Goal: Transaction & Acquisition: Purchase product/service

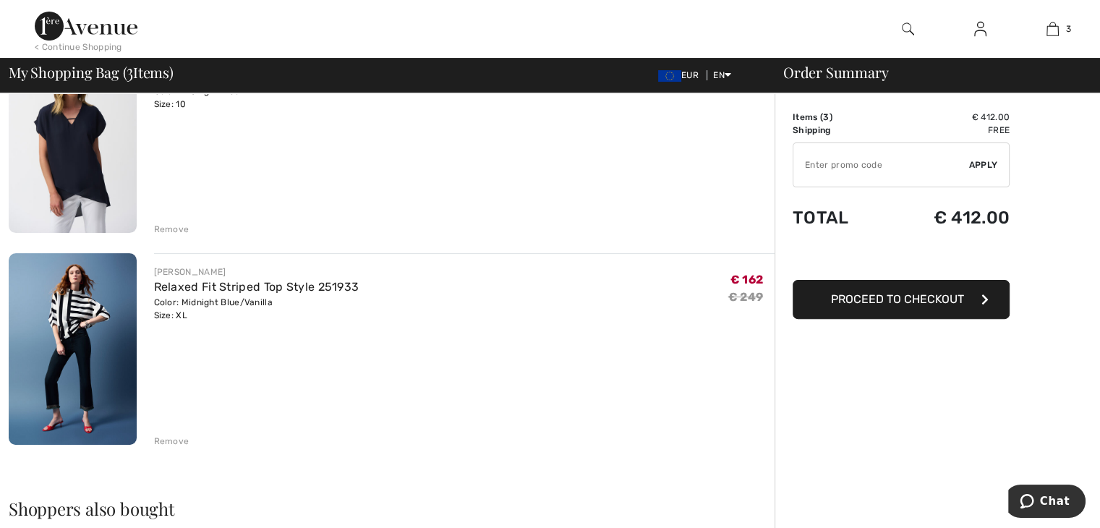
scroll to position [361, 0]
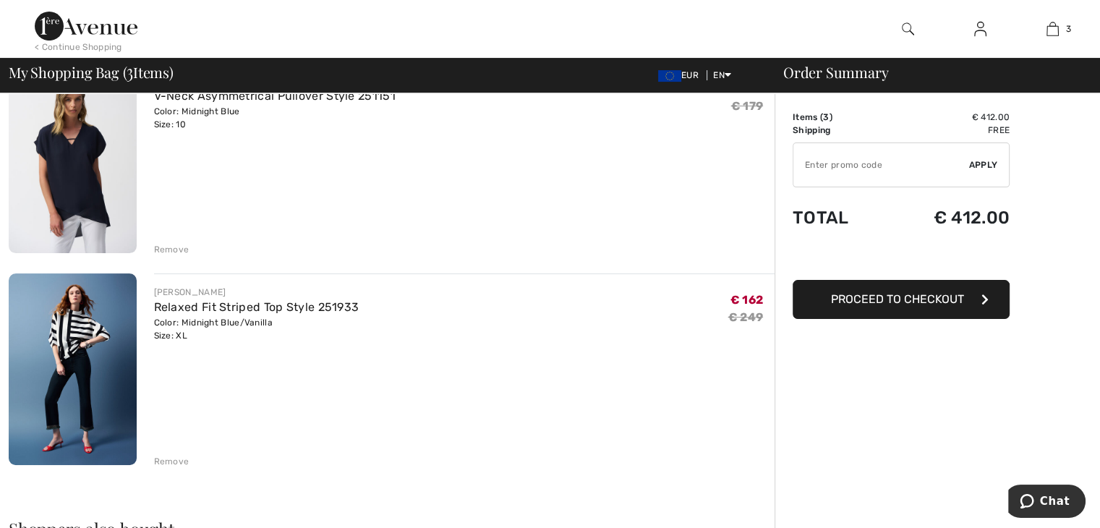
click at [90, 345] on img at bounding box center [73, 369] width 128 height 192
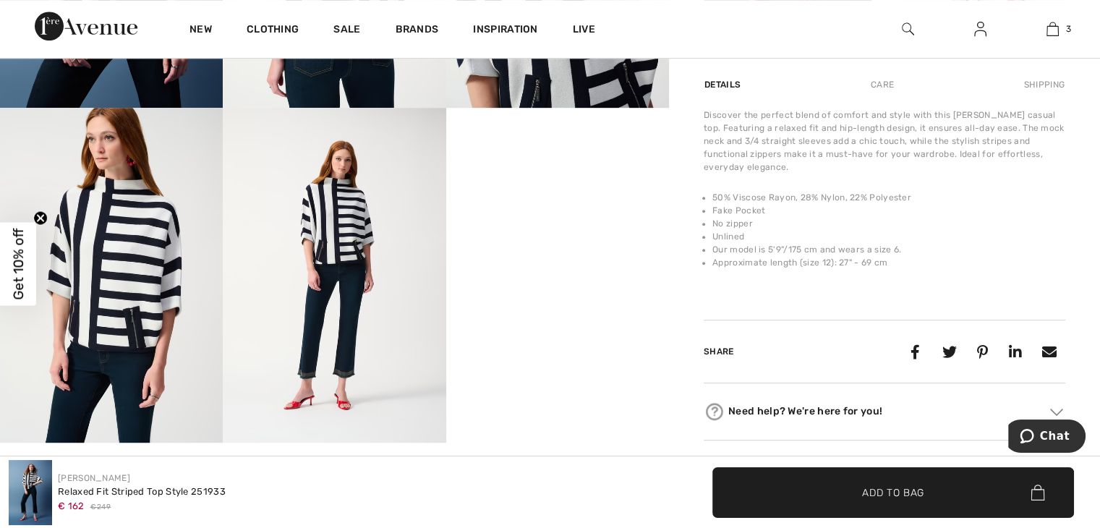
scroll to position [807, 0]
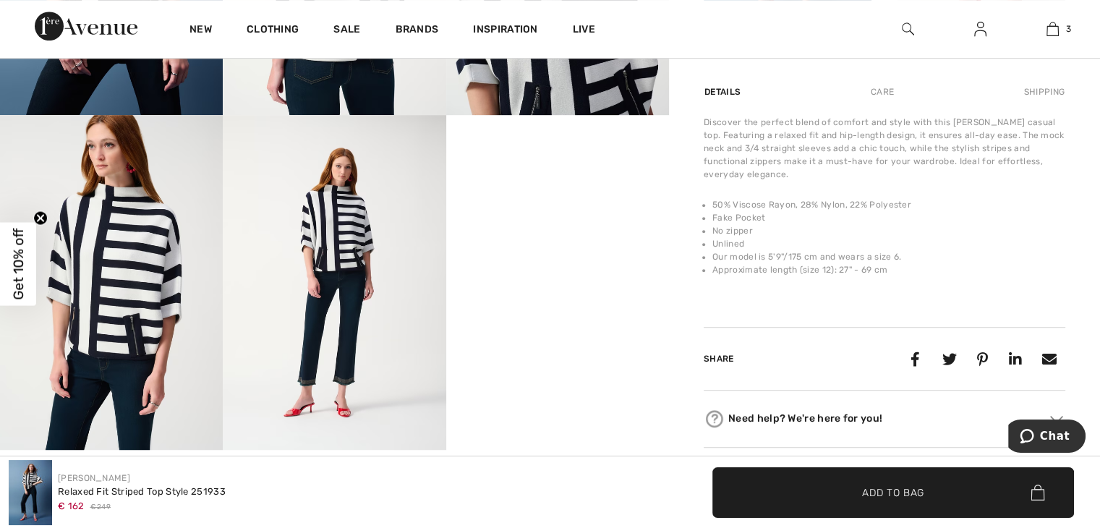
click at [367, 246] on img at bounding box center [334, 282] width 223 height 334
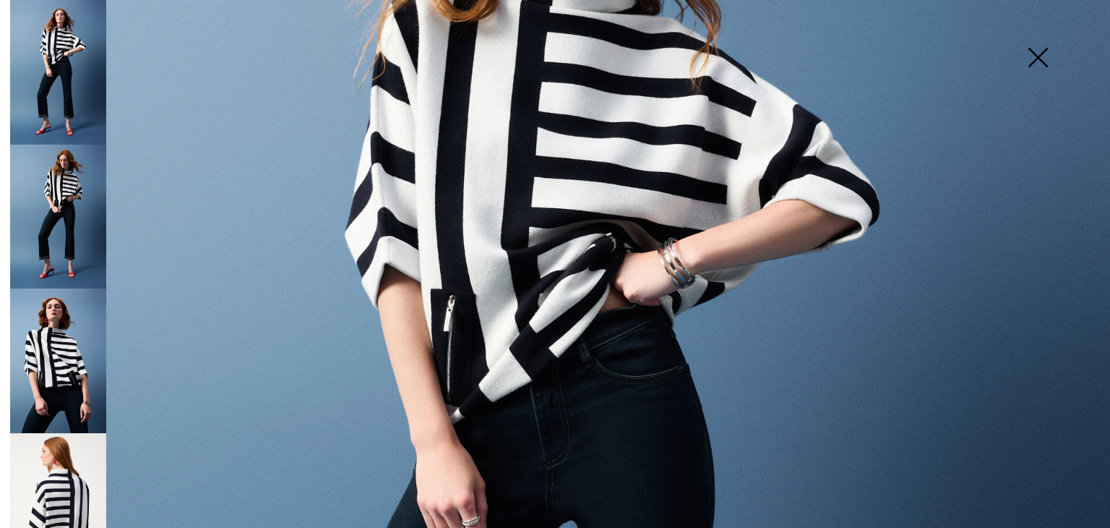
scroll to position [350, 0]
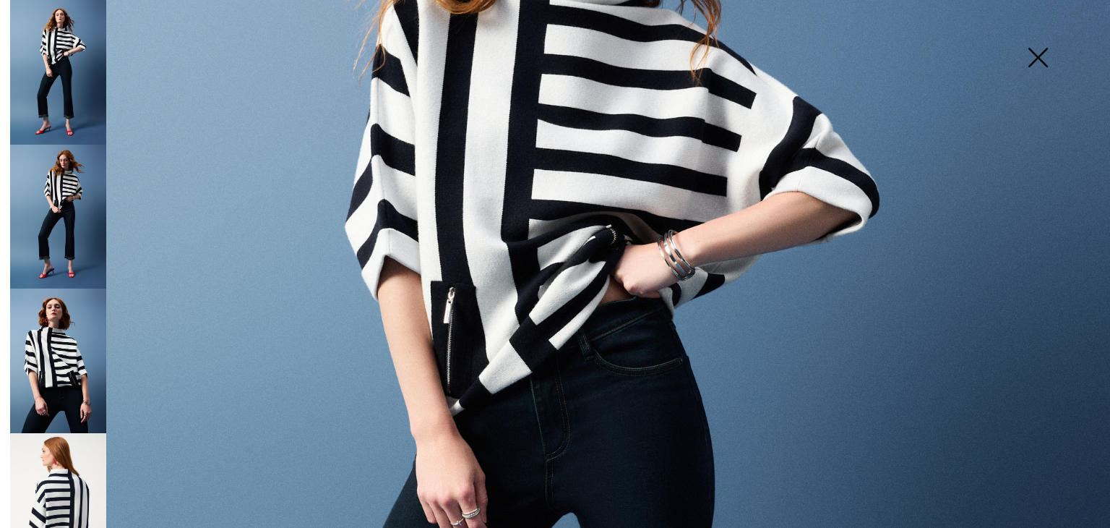
click at [98, 489] on img at bounding box center [58, 505] width 96 height 145
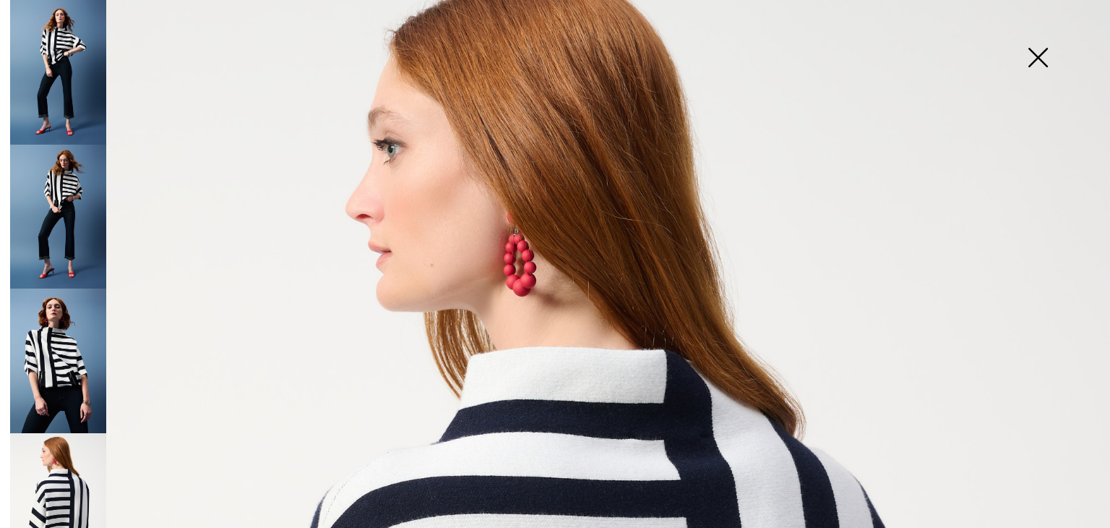
scroll to position [0, 0]
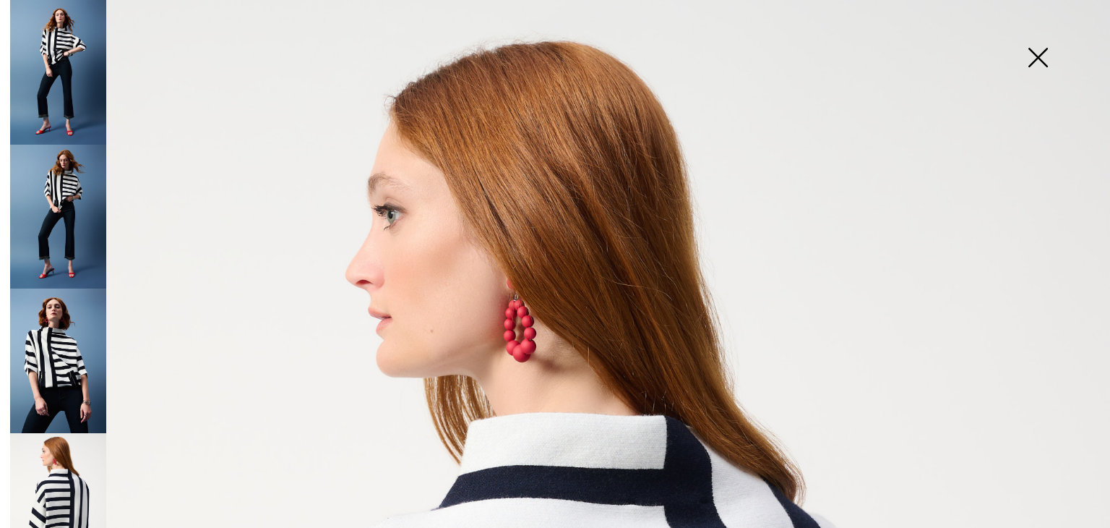
click at [80, 103] on img at bounding box center [58, 72] width 96 height 145
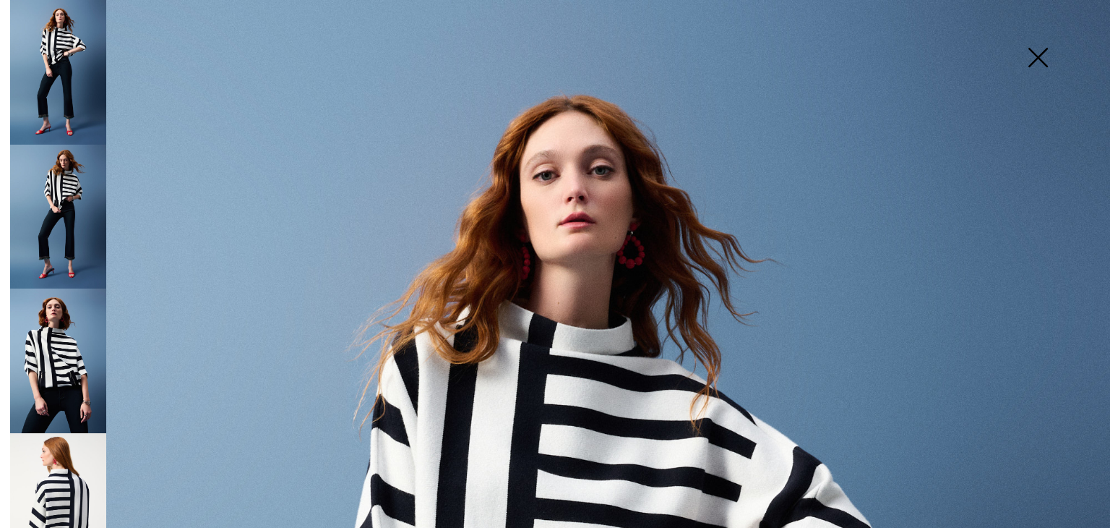
click at [1038, 47] on img at bounding box center [1038, 59] width 72 height 74
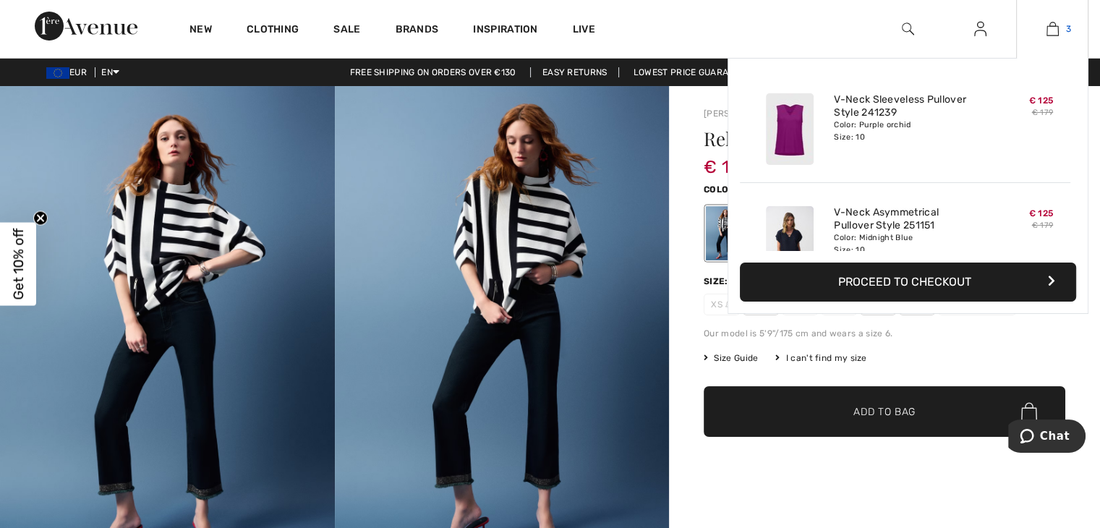
click at [1055, 31] on img at bounding box center [1052, 28] width 12 height 17
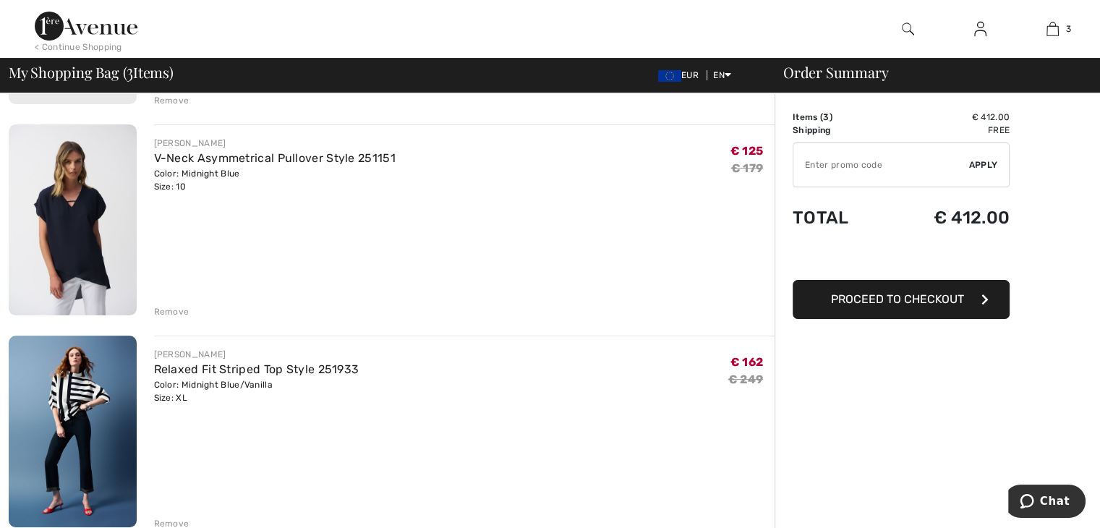
scroll to position [302, 0]
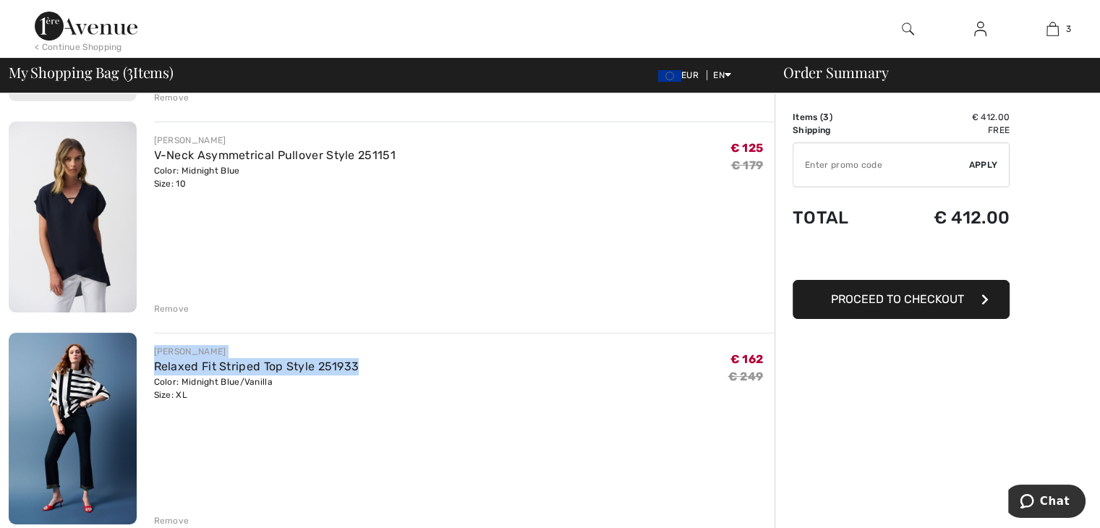
drag, startPoint x: 361, startPoint y: 362, endPoint x: 153, endPoint y: 348, distance: 208.7
click at [154, 348] on div "JOSEPH RIBKOFF Relaxed Fit Striped Top Style 251933 Color: Midnight Blue/Vanill…" at bounding box center [464, 373] width 621 height 56
copy div "JOSEPH RIBKOFF Relaxed Fit Striped Top Style 251933"
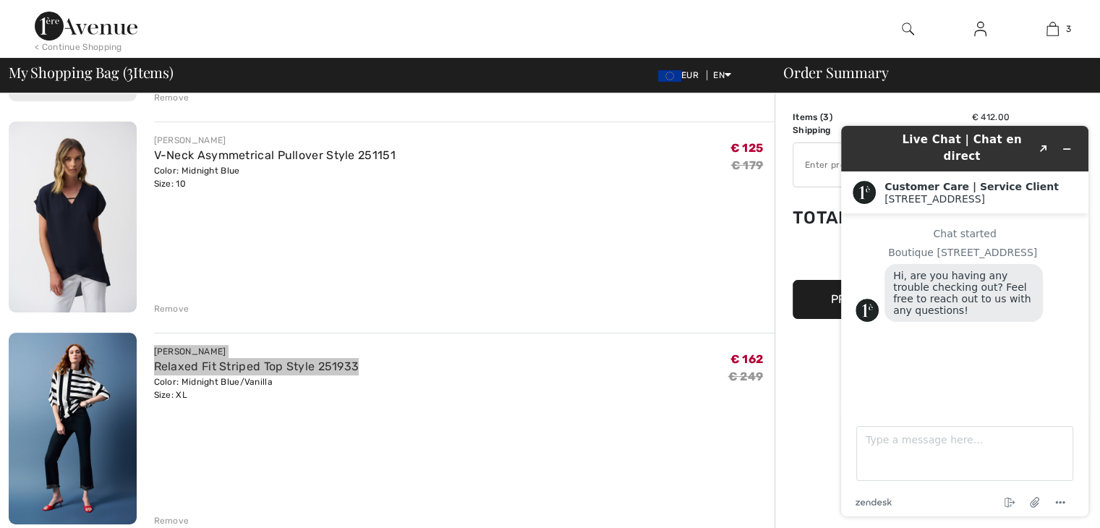
scroll to position [0, 0]
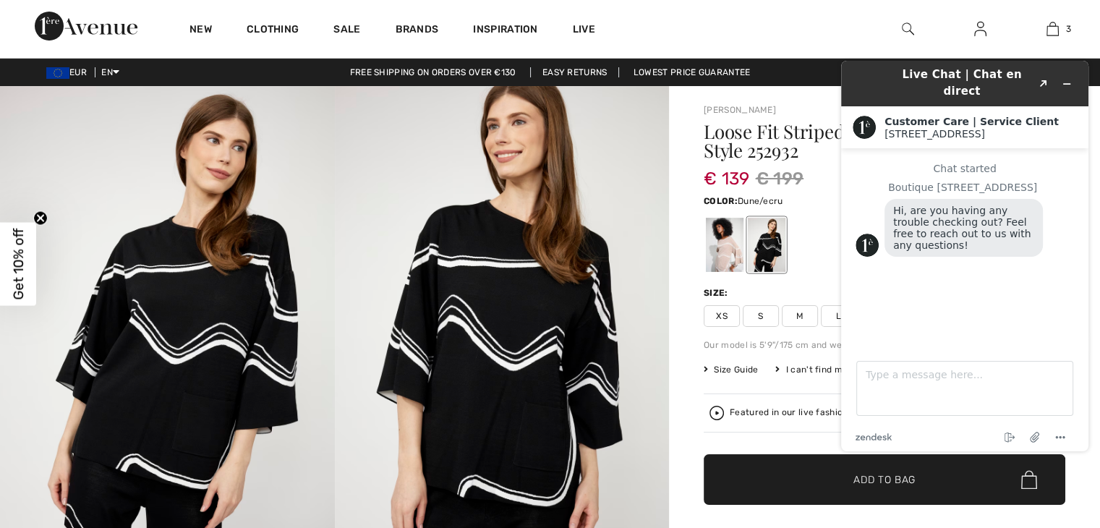
click at [719, 244] on div at bounding box center [725, 245] width 38 height 54
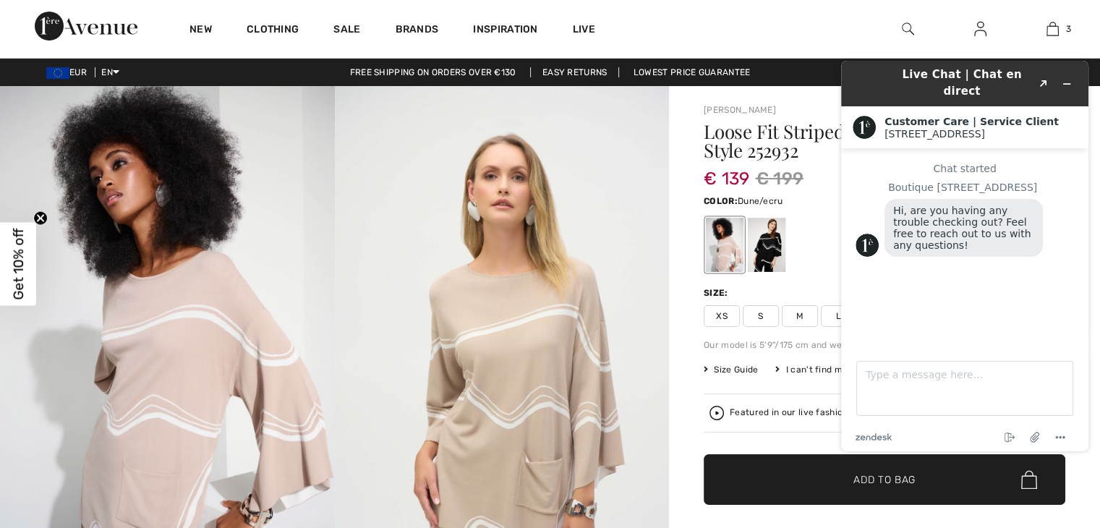
click at [847, 22] on div "New Clothing Sale Brands Inspiration Live 3 Added to Bag Joseph Ribkoff V-neck …" at bounding box center [550, 29] width 1100 height 58
click at [772, 250] on div at bounding box center [766, 245] width 38 height 54
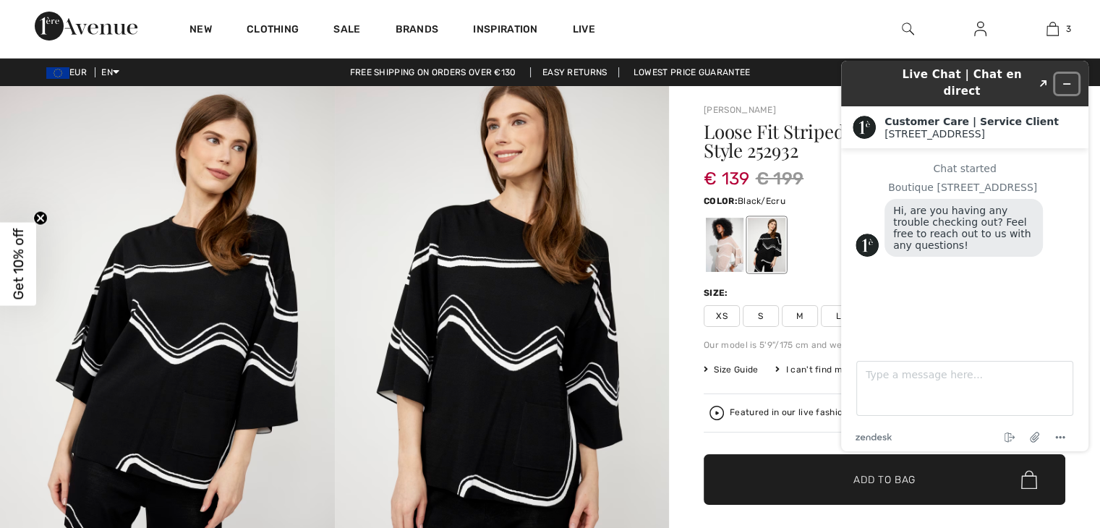
click at [1066, 74] on button "Minimize widget" at bounding box center [1066, 84] width 23 height 20
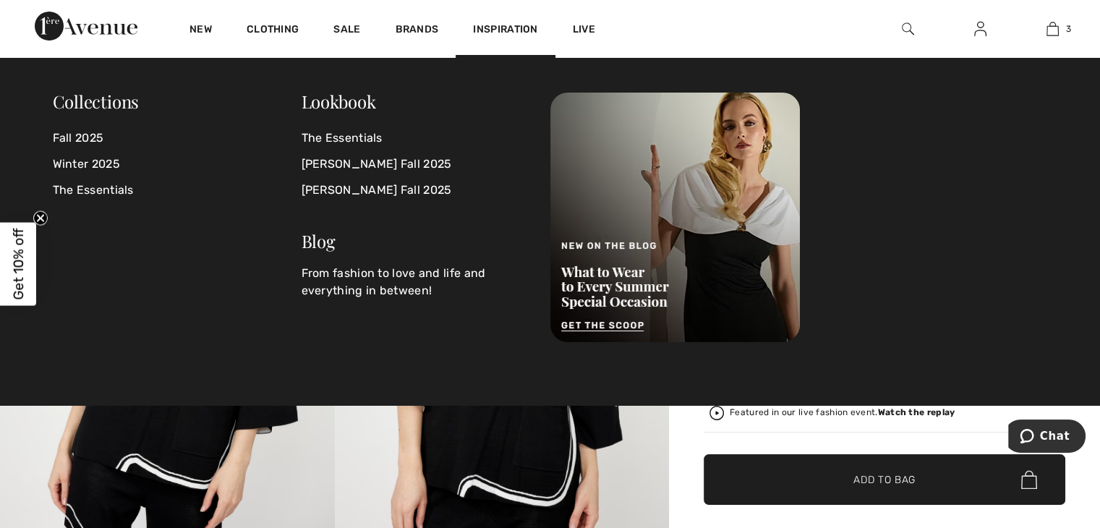
click at [907, 27] on img at bounding box center [907, 28] width 12 height 17
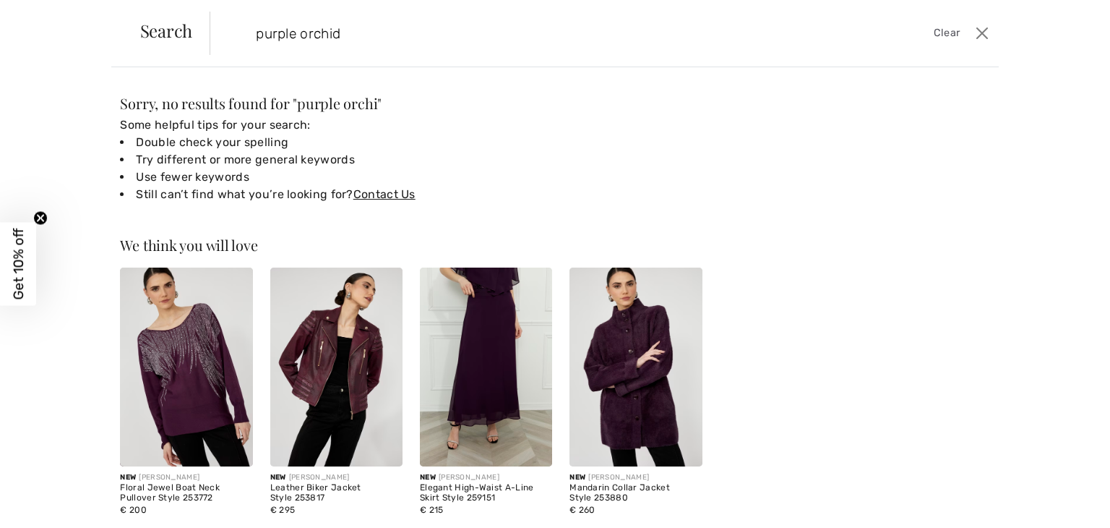
type input "purple orchid"
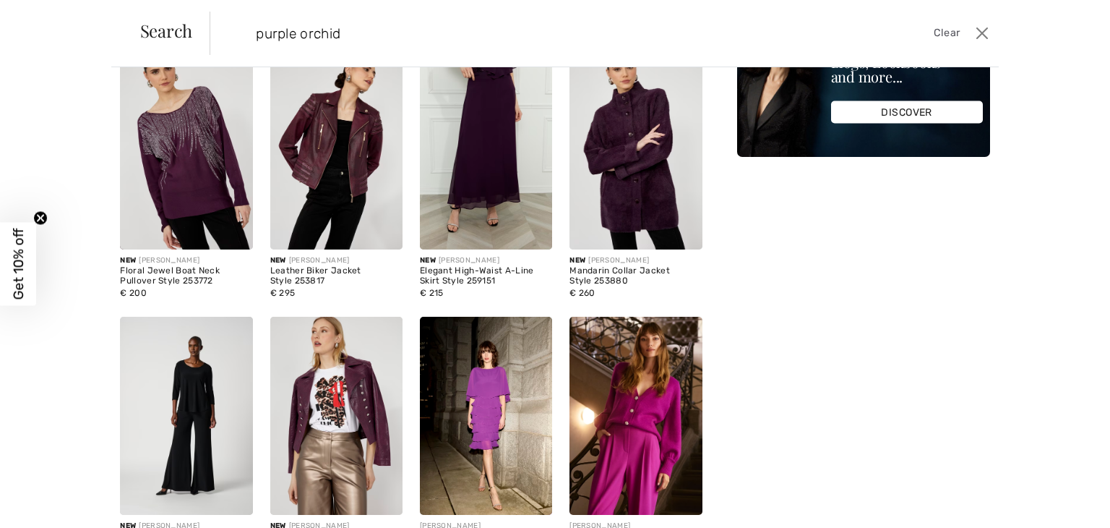
scroll to position [73, 0]
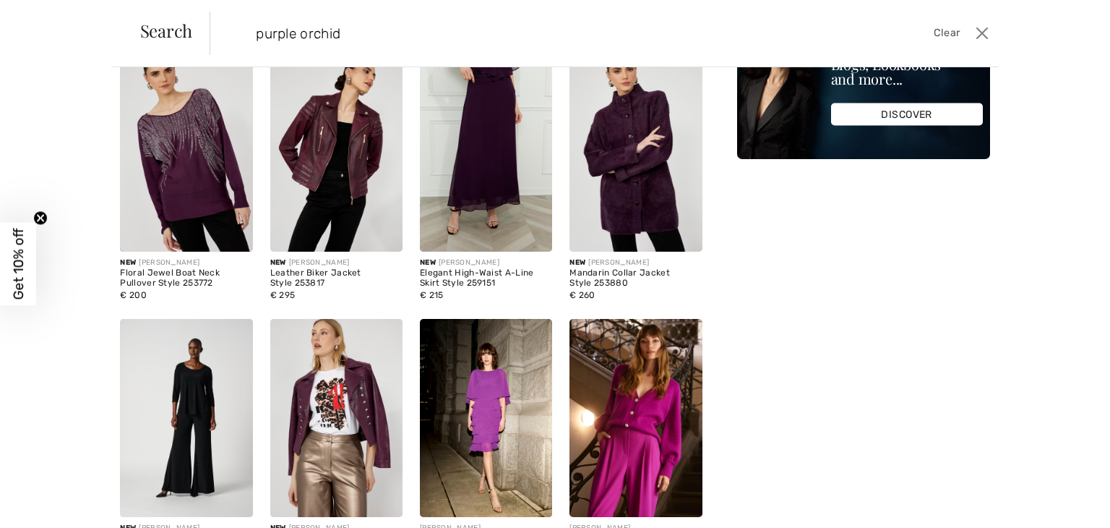
click at [613, 157] on img at bounding box center [636, 152] width 132 height 199
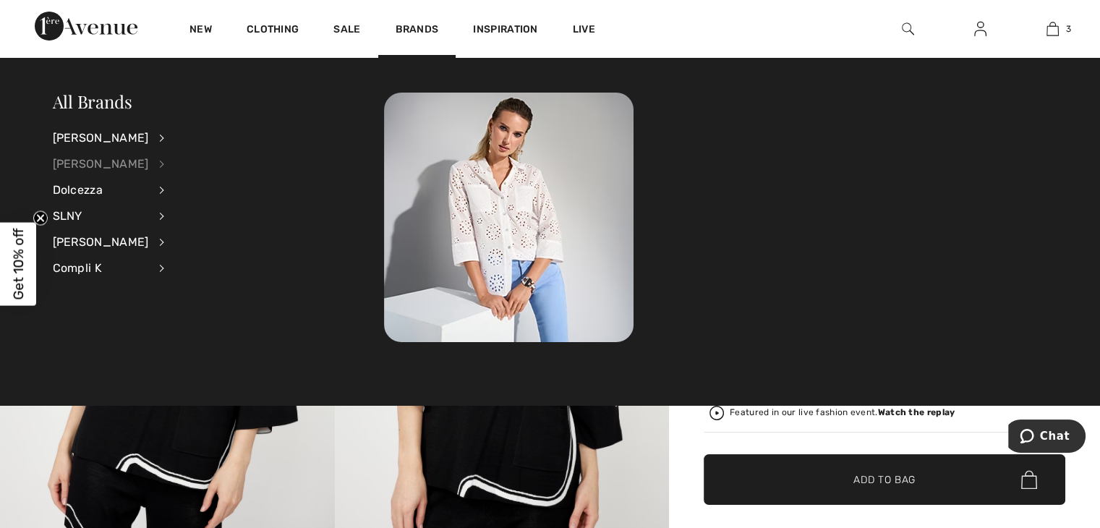
click at [111, 162] on div "[PERSON_NAME]" at bounding box center [101, 164] width 96 height 26
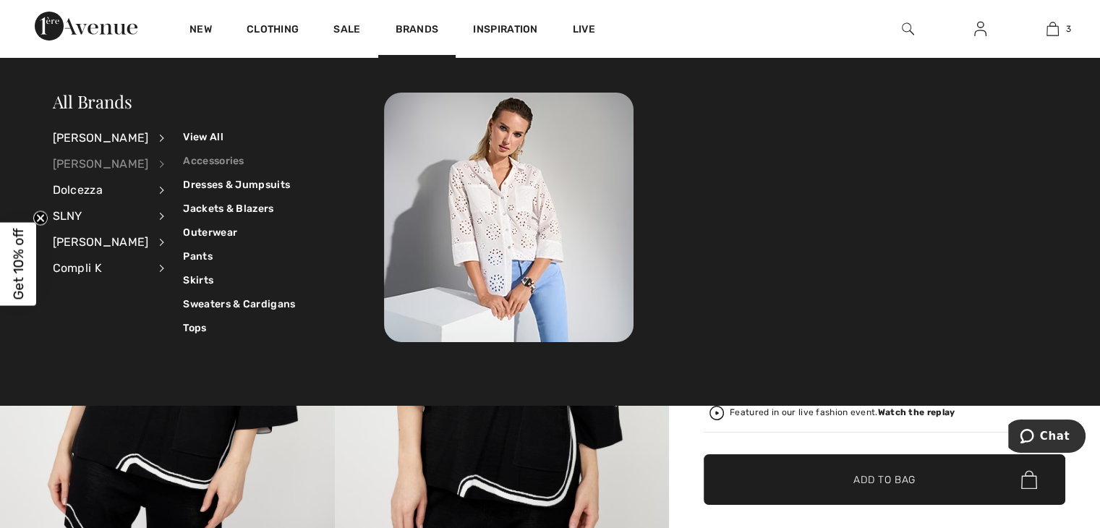
click at [211, 160] on link "Accessories" at bounding box center [239, 161] width 112 height 24
